Goal: Transaction & Acquisition: Obtain resource

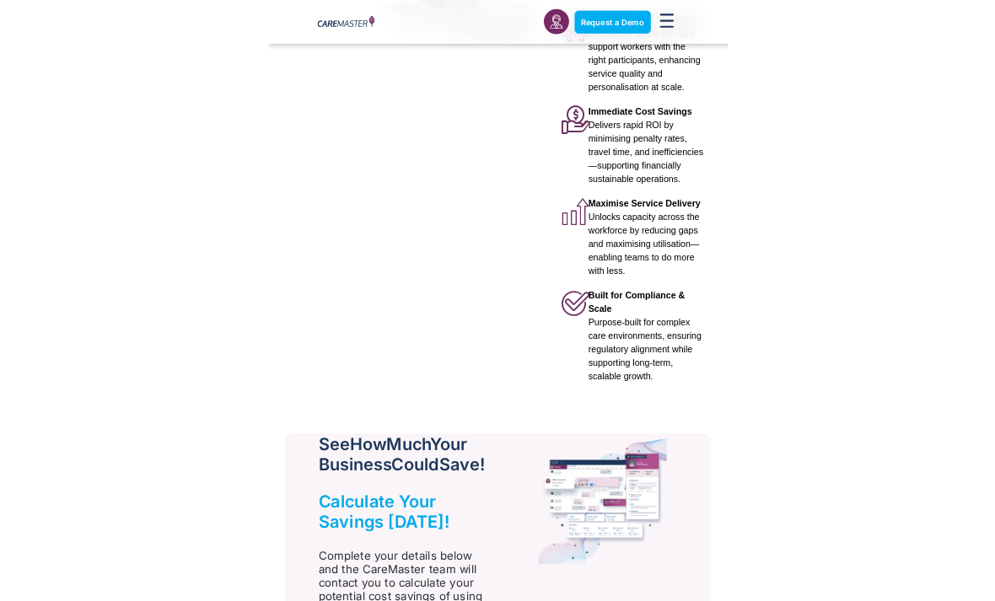
scroll to position [586, 0]
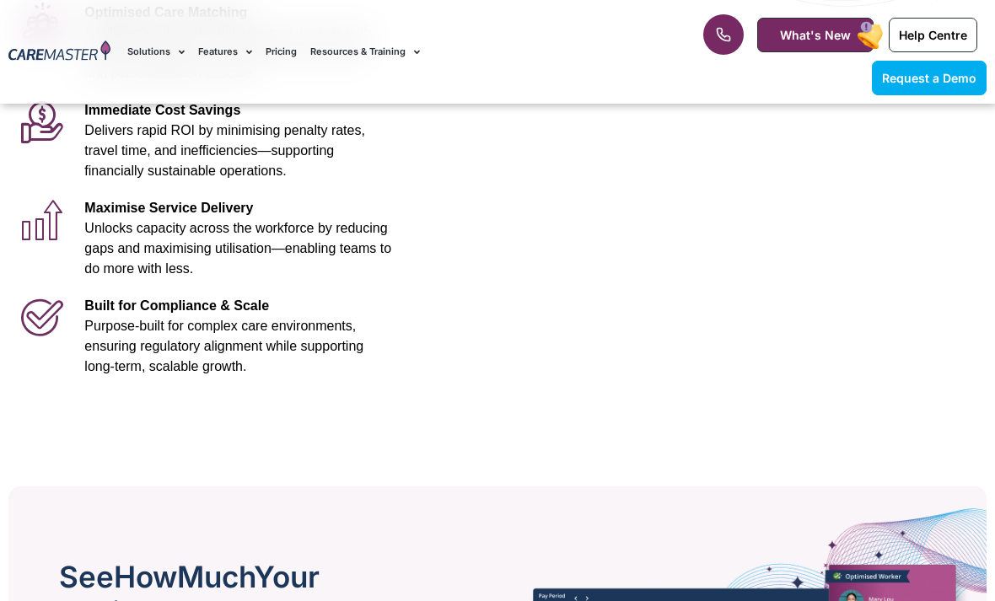
click at [765, 51] on link "What's New" at bounding box center [815, 35] width 116 height 35
click at [786, 0] on div "1300 557 952 What's New Help Centre Request a Demo" at bounding box center [820, 52] width 352 height 104
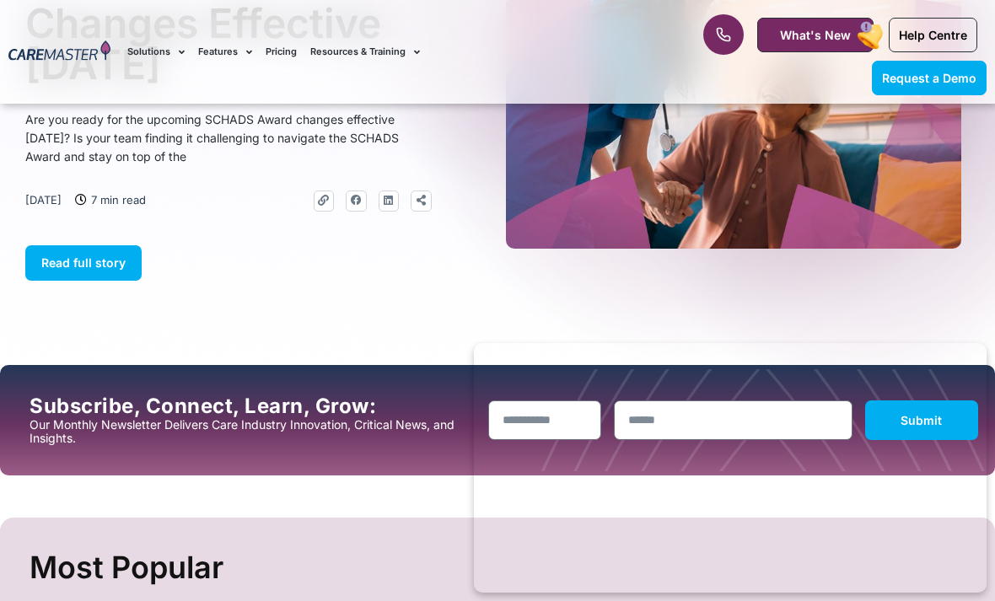
scroll to position [228, 0]
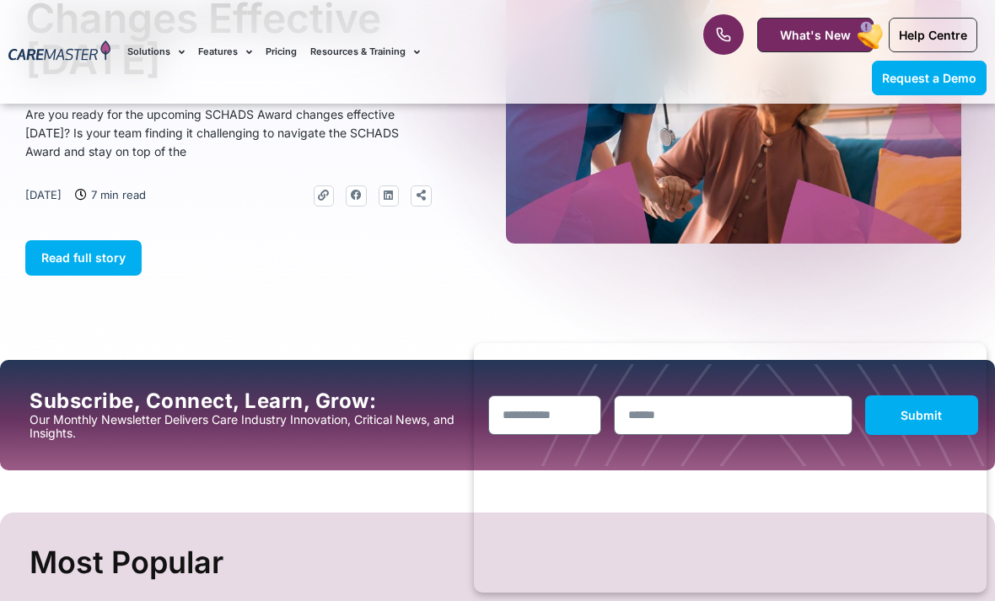
click at [736, 32] on link at bounding box center [723, 34] width 40 height 40
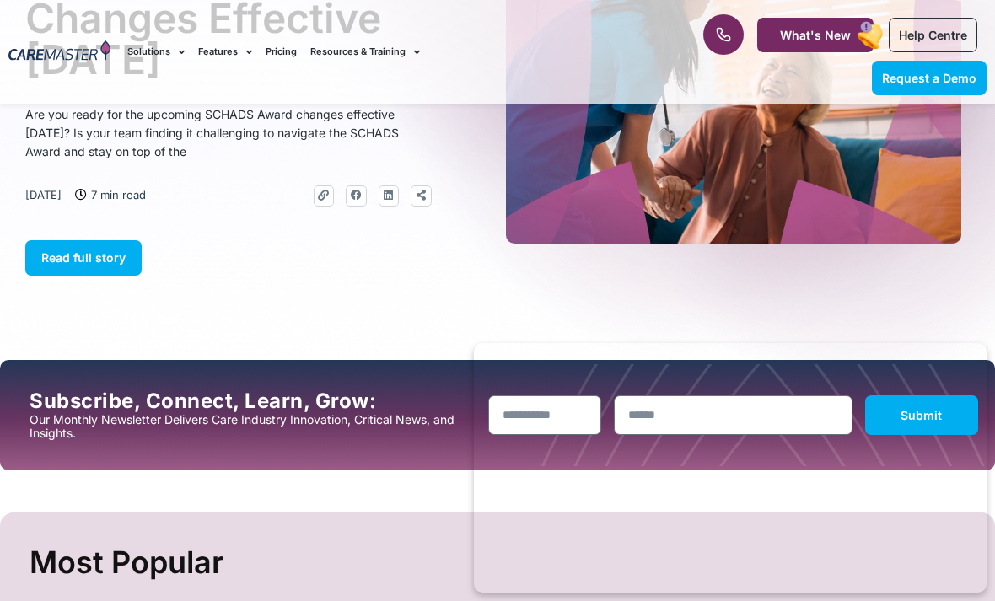
scroll to position [0, 0]
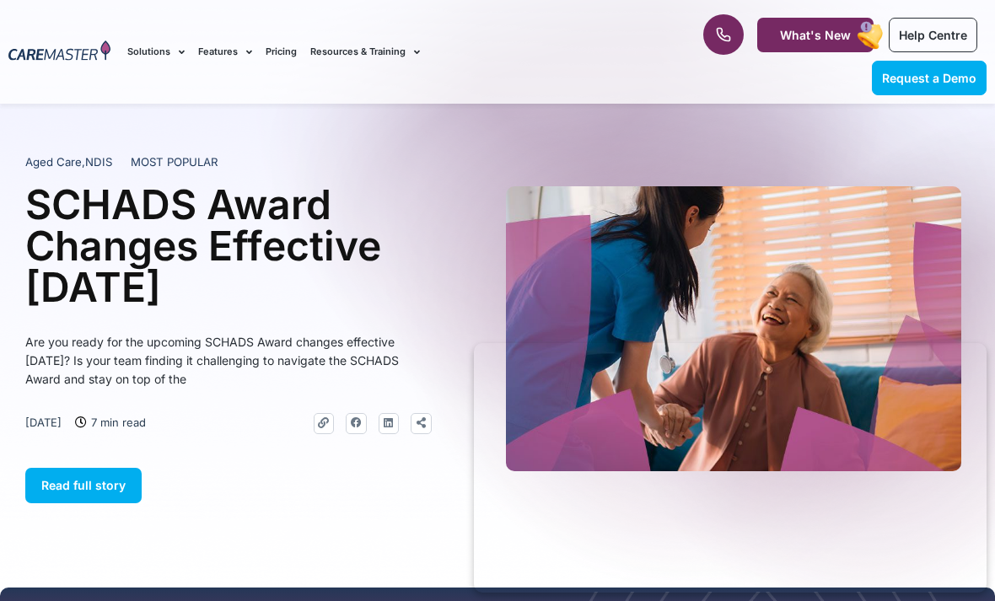
click at [736, 26] on link at bounding box center [723, 34] width 40 height 40
click at [741, 30] on link at bounding box center [723, 34] width 40 height 40
click at [732, 24] on link at bounding box center [723, 34] width 40 height 40
click at [730, 19] on link at bounding box center [723, 34] width 40 height 40
click at [714, 44] on link at bounding box center [723, 34] width 40 height 40
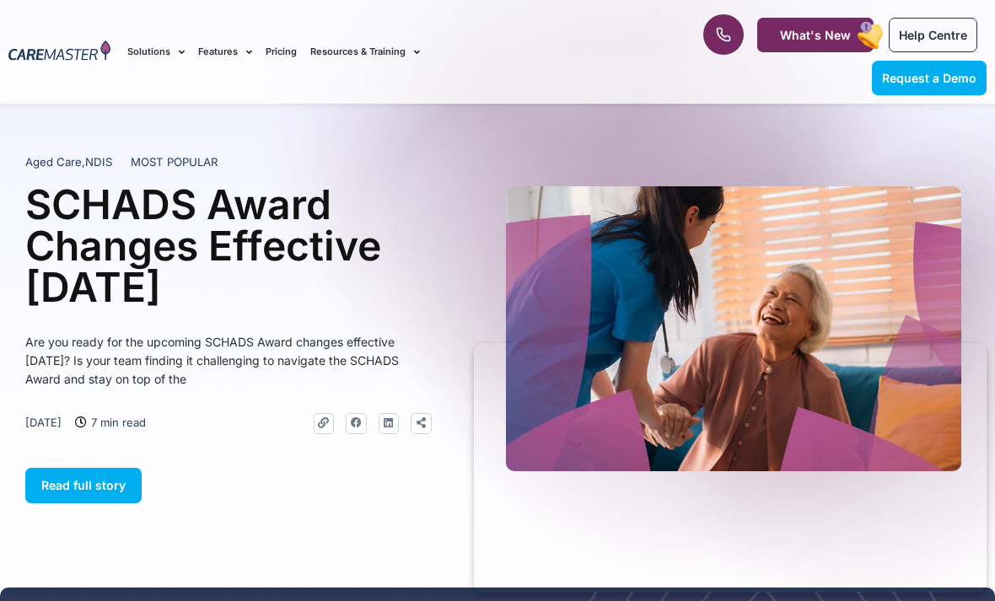
click at [739, 43] on link at bounding box center [723, 34] width 40 height 40
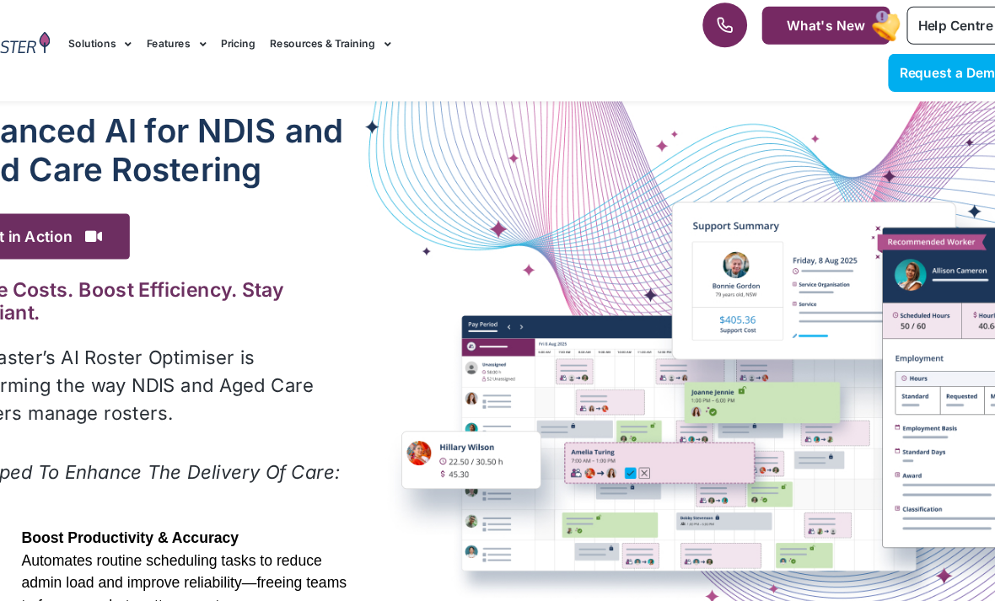
click at [264, 1] on div "Request a Demo Solutions AI Roster Optimiser NDIS Software for Small Providers …" at bounding box center [381, 52] width 525 height 104
